Goal: Transaction & Acquisition: Download file/media

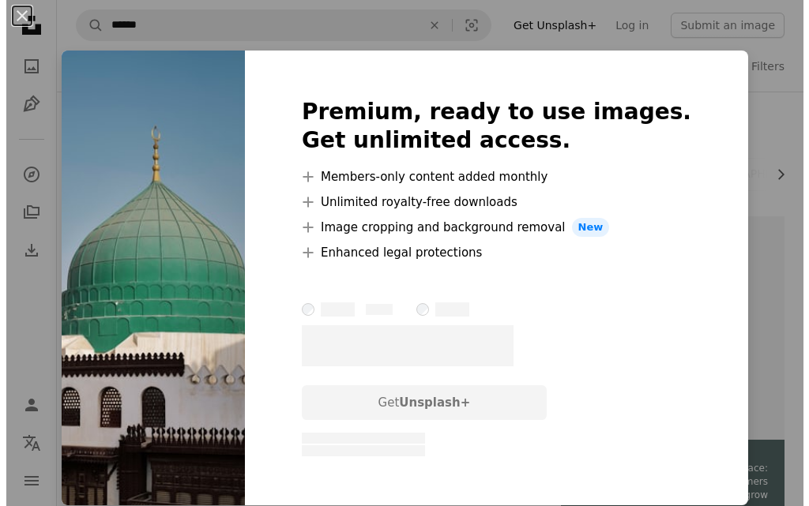
scroll to position [1579, 0]
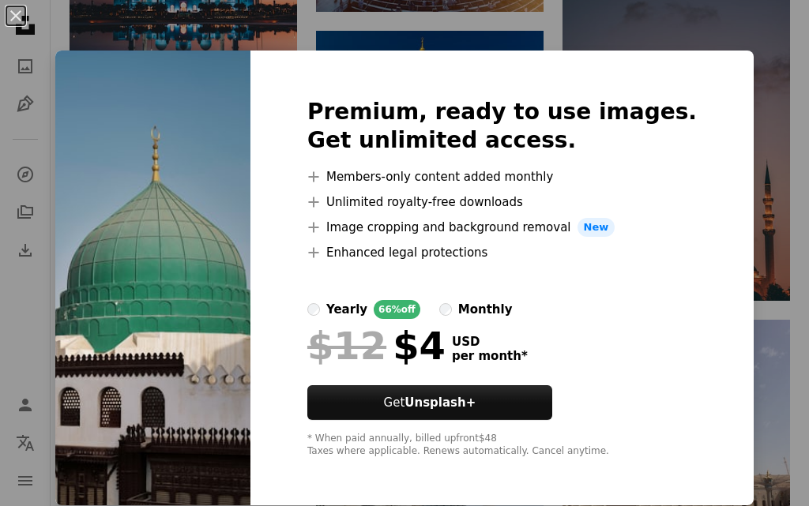
click at [187, 217] on img at bounding box center [152, 278] width 195 height 455
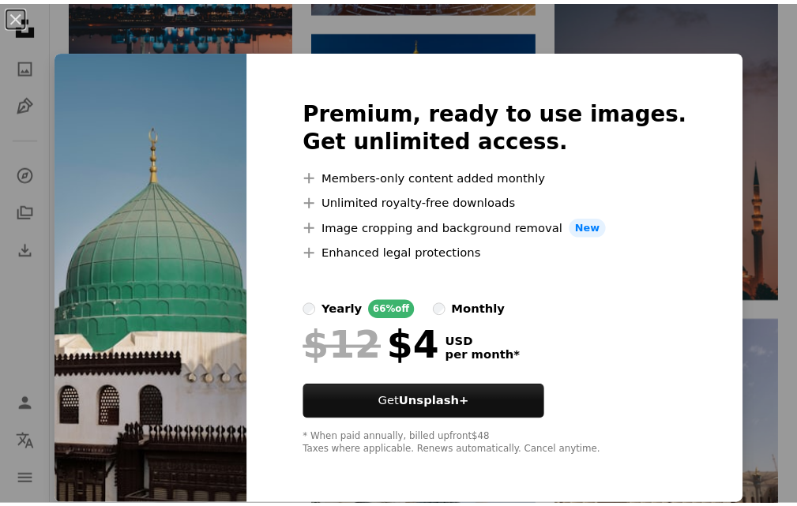
scroll to position [1, 0]
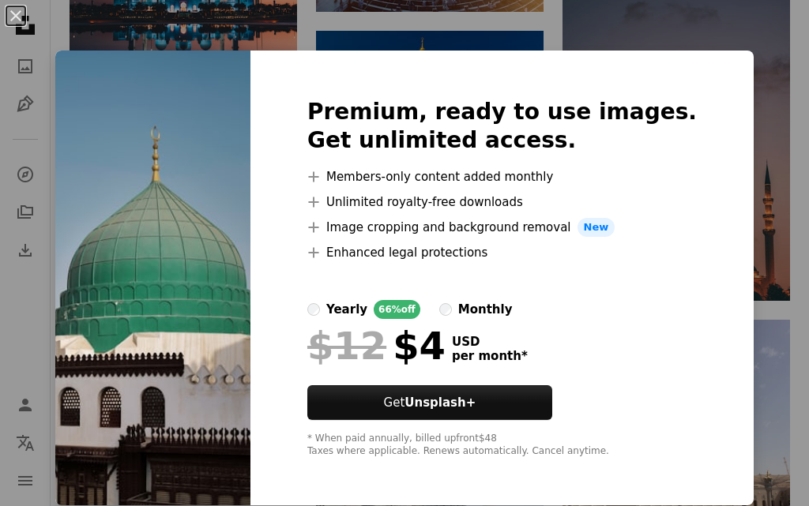
click at [757, 45] on div "An X shape Premium, ready to use images. Get unlimited access. A plus sign Memb…" at bounding box center [404, 253] width 809 height 506
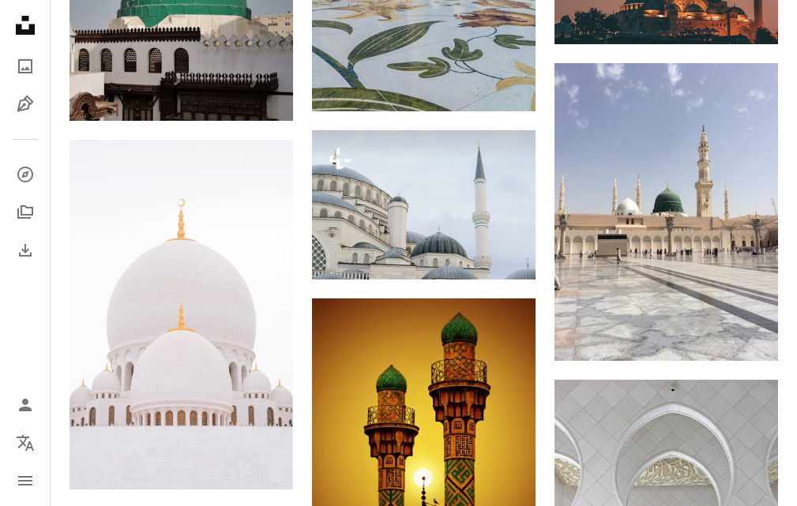
scroll to position [1895, 0]
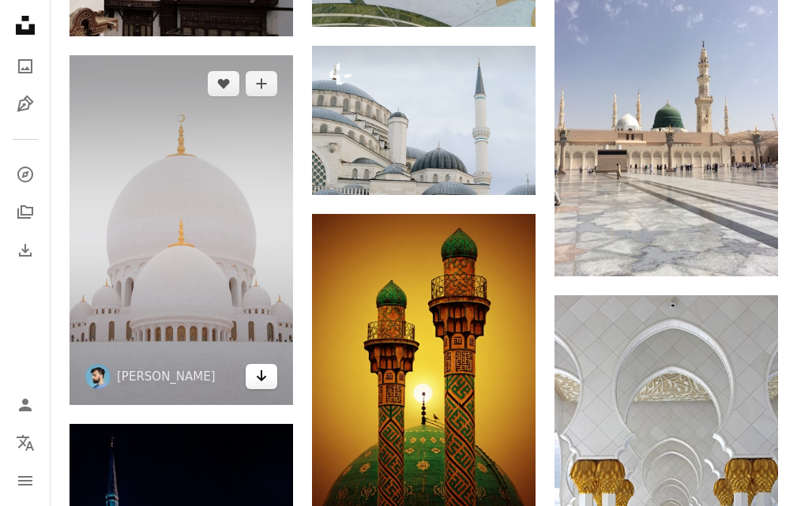
click at [259, 366] on icon "Arrow pointing down" at bounding box center [261, 375] width 13 height 19
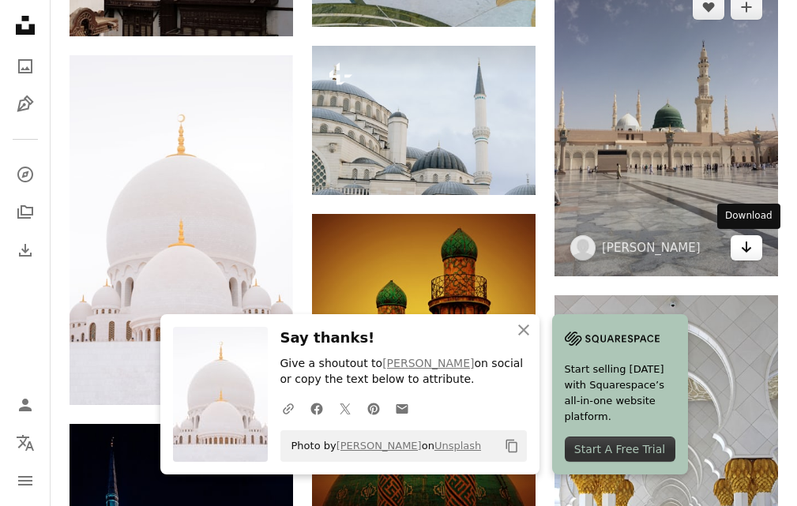
click at [747, 246] on icon "Download" at bounding box center [747, 247] width 10 height 11
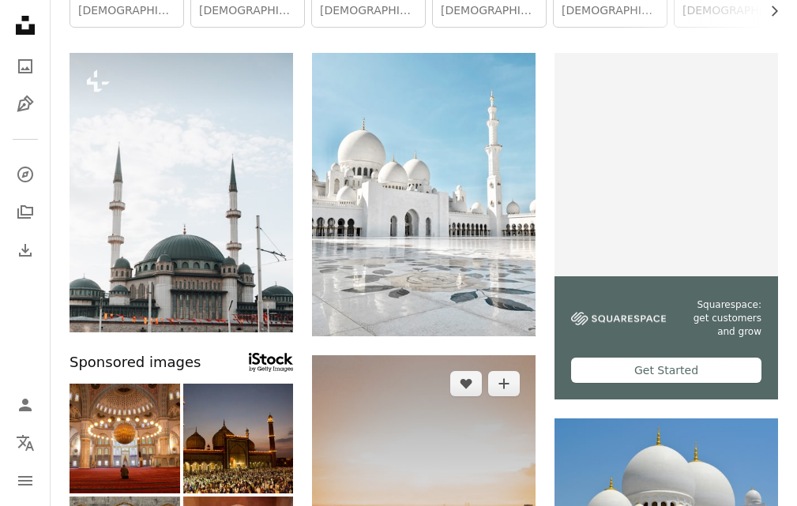
scroll to position [79, 0]
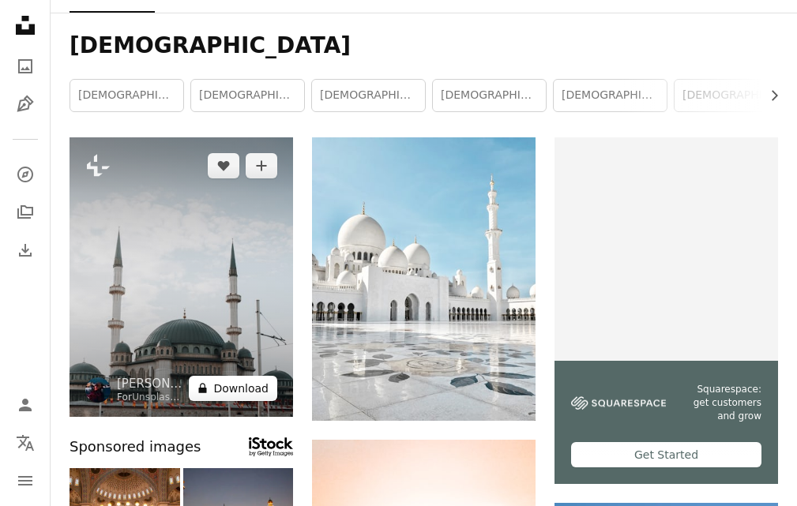
click at [248, 386] on button "A lock Download" at bounding box center [233, 388] width 88 height 25
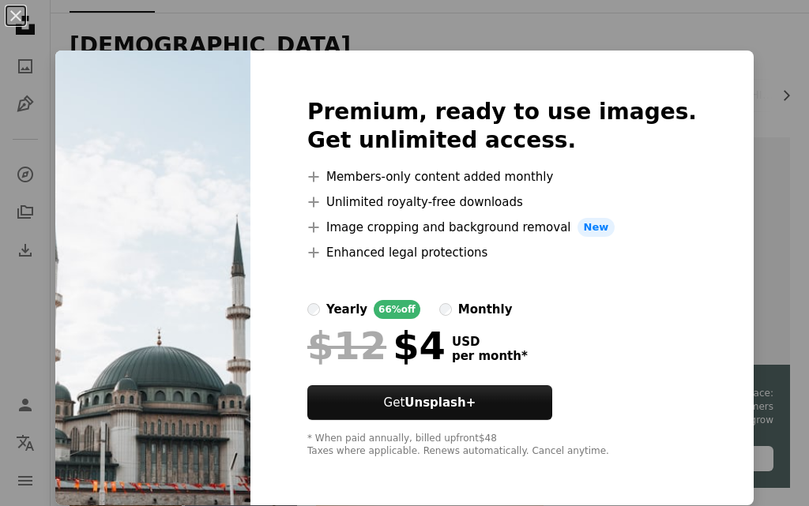
click at [747, 131] on div "An X shape Premium, ready to use images. Get unlimited access. A plus sign Memb…" at bounding box center [404, 253] width 809 height 506
